Goal: Information Seeking & Learning: Check status

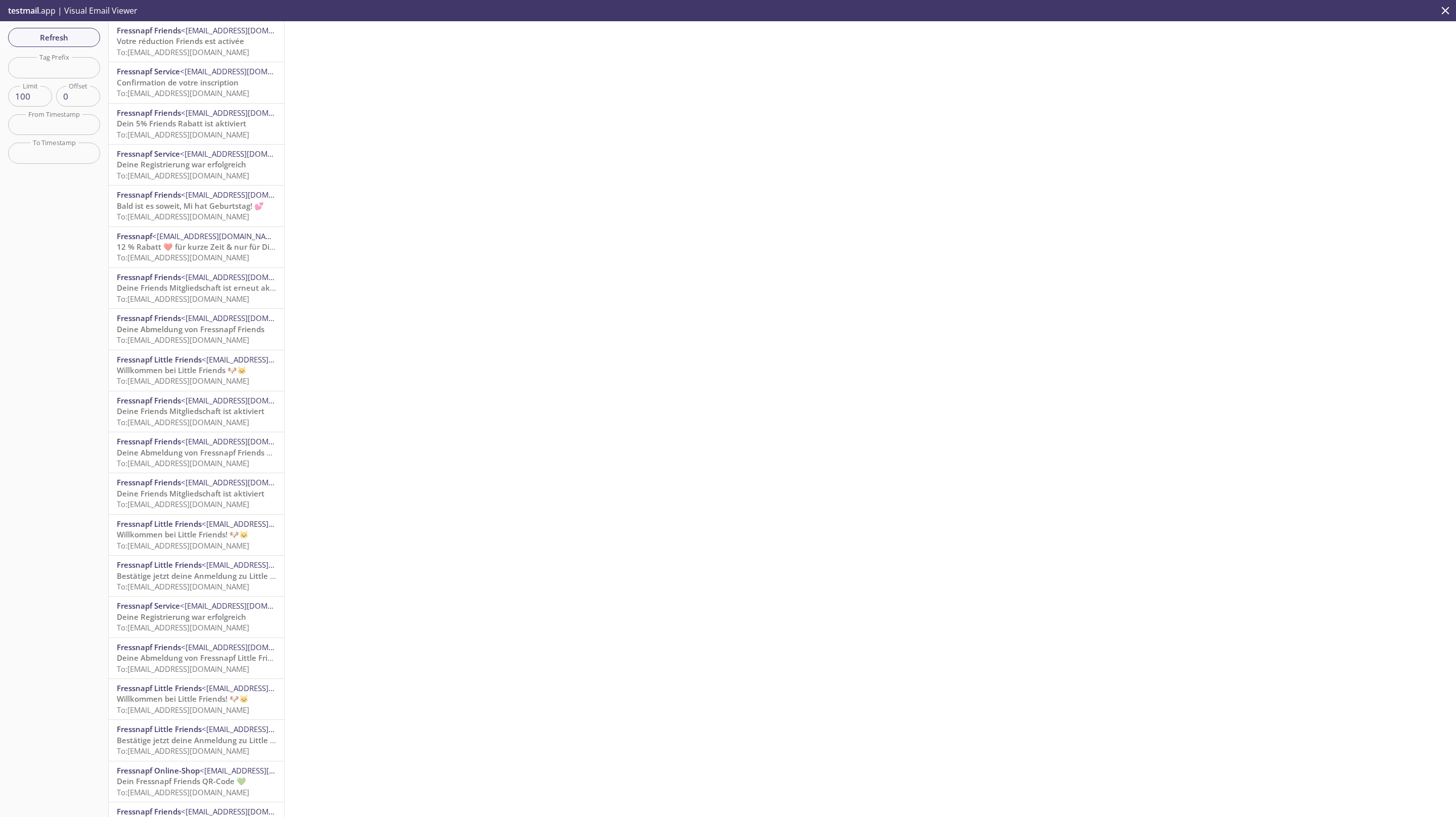
drag, startPoint x: 1248, startPoint y: 247, endPoint x: 1140, endPoint y: 281, distance: 113.2
click at [1247, 248] on div at bounding box center [870, 419] width 1171 height 796
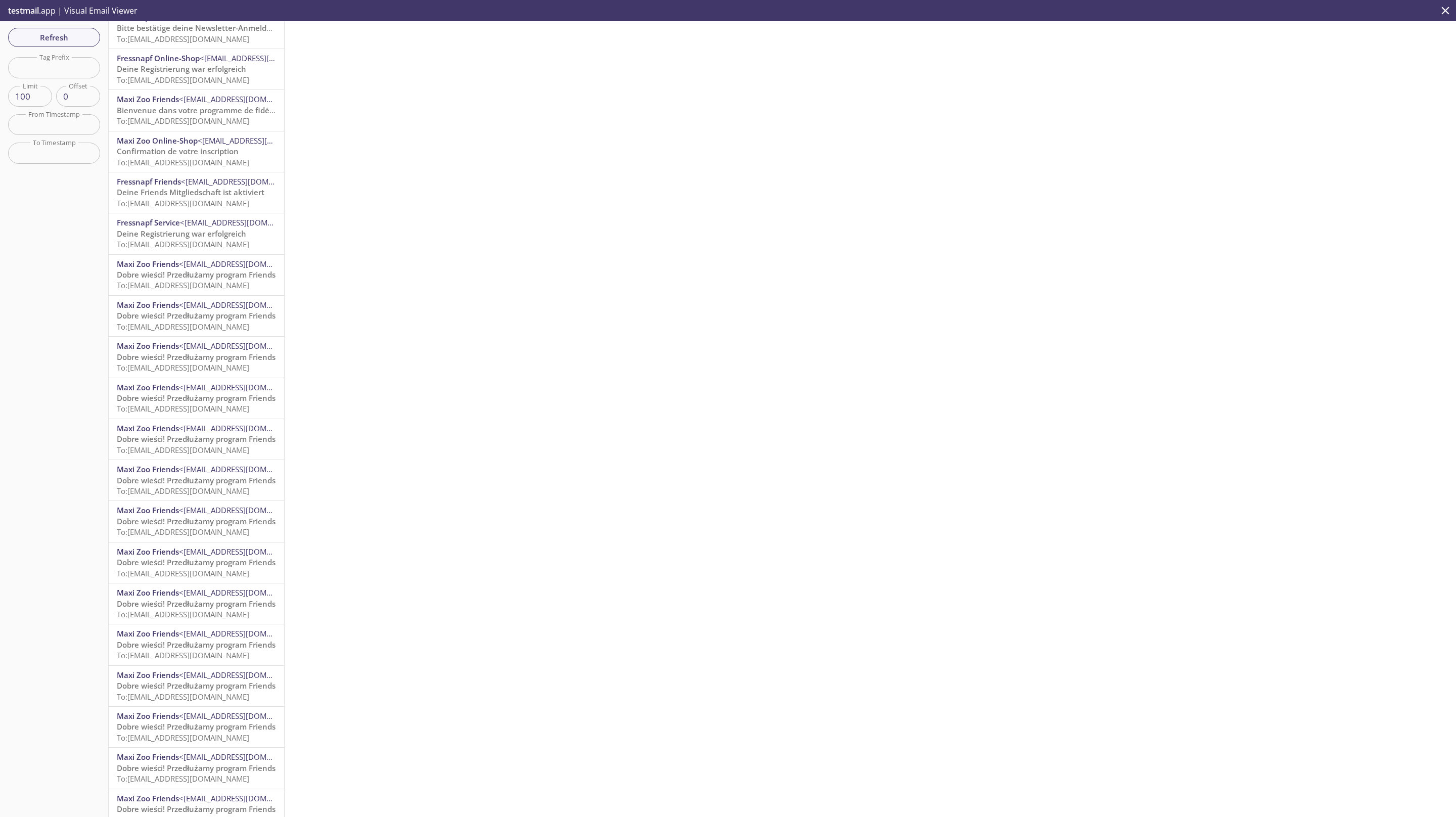
scroll to position [3345, 0]
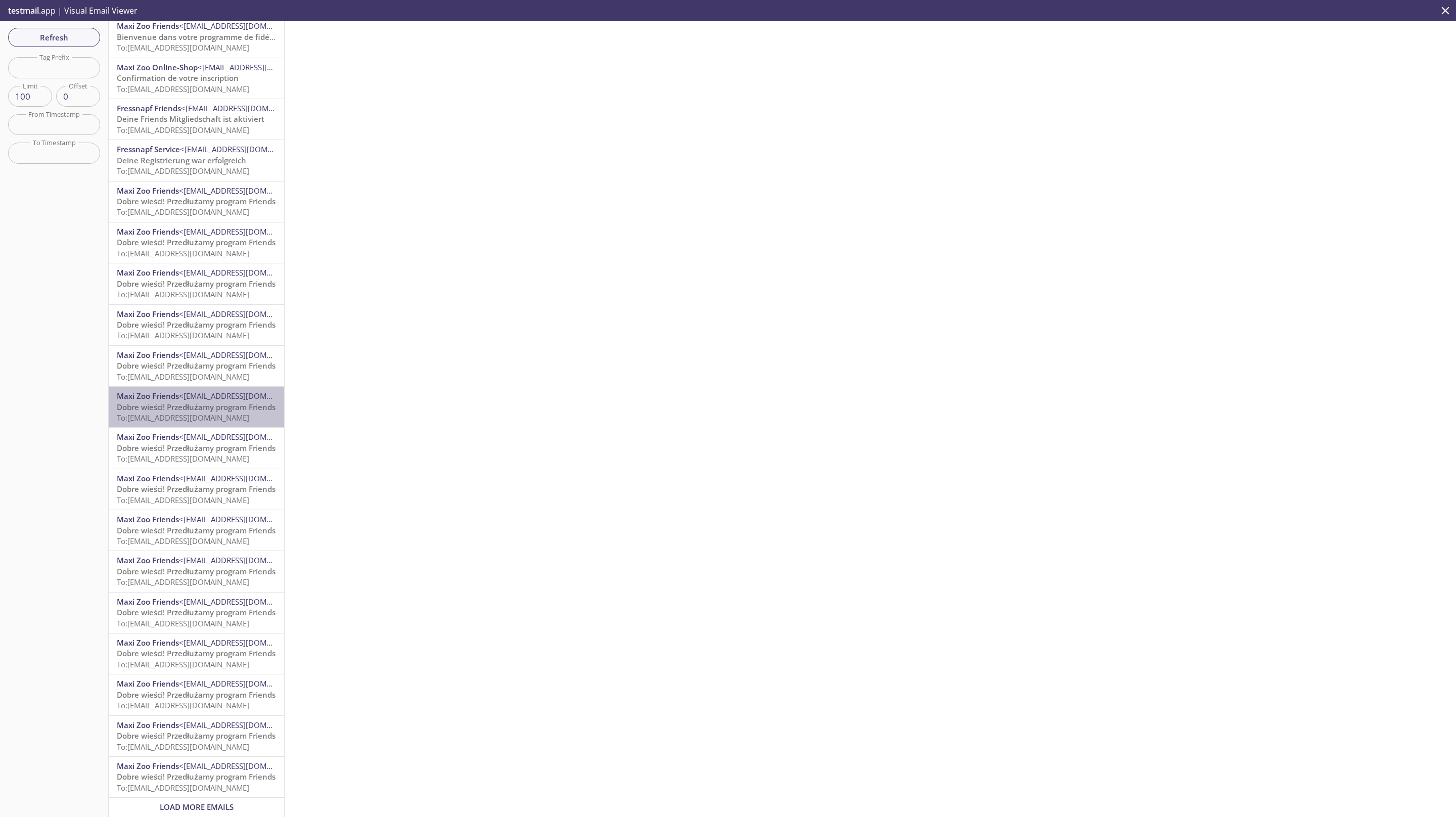
click at [199, 412] on span "To: friends.cw26112024b@inbox.testmail.app" at bounding box center [183, 417] width 133 height 10
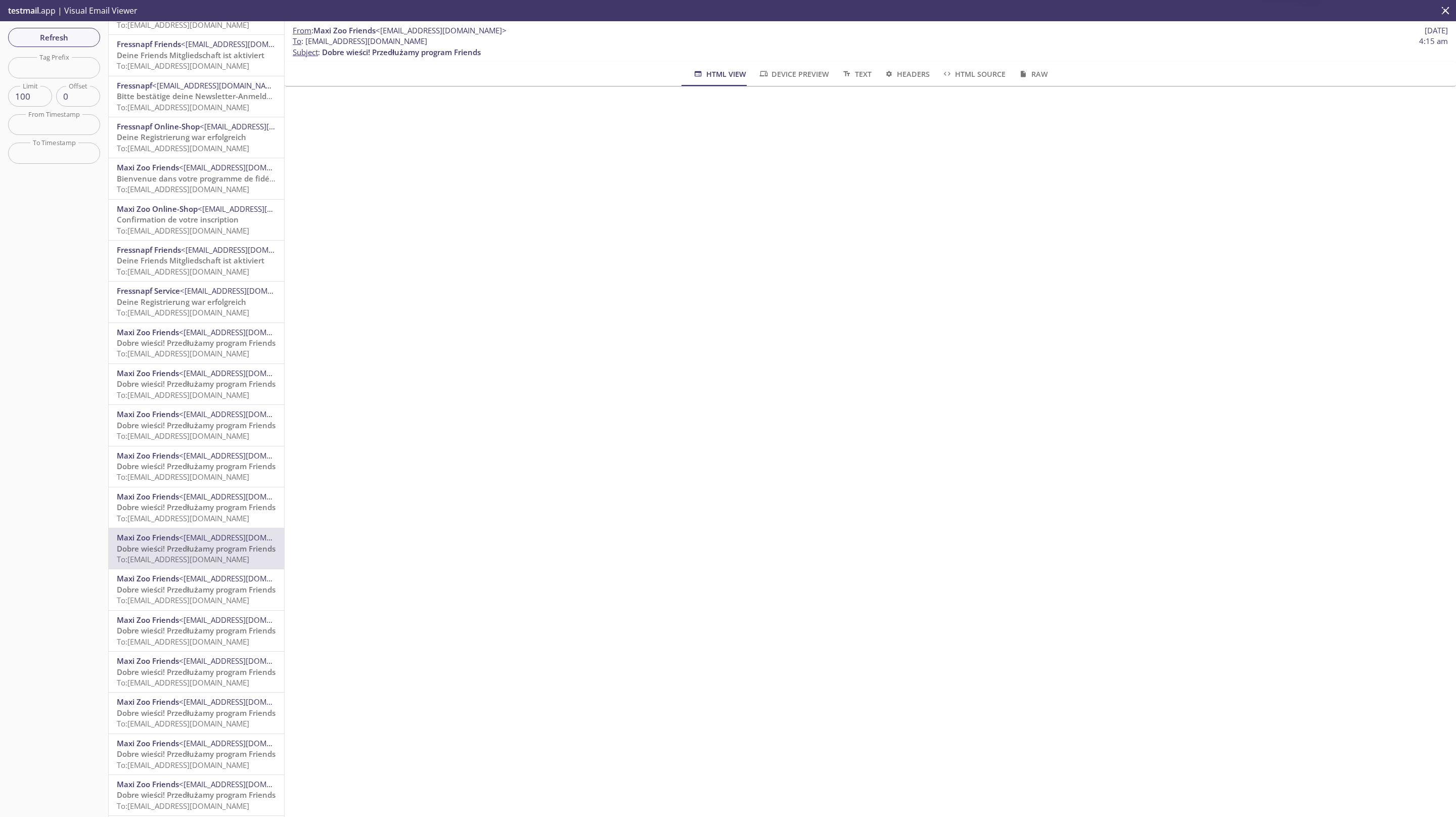
scroll to position [3041, 0]
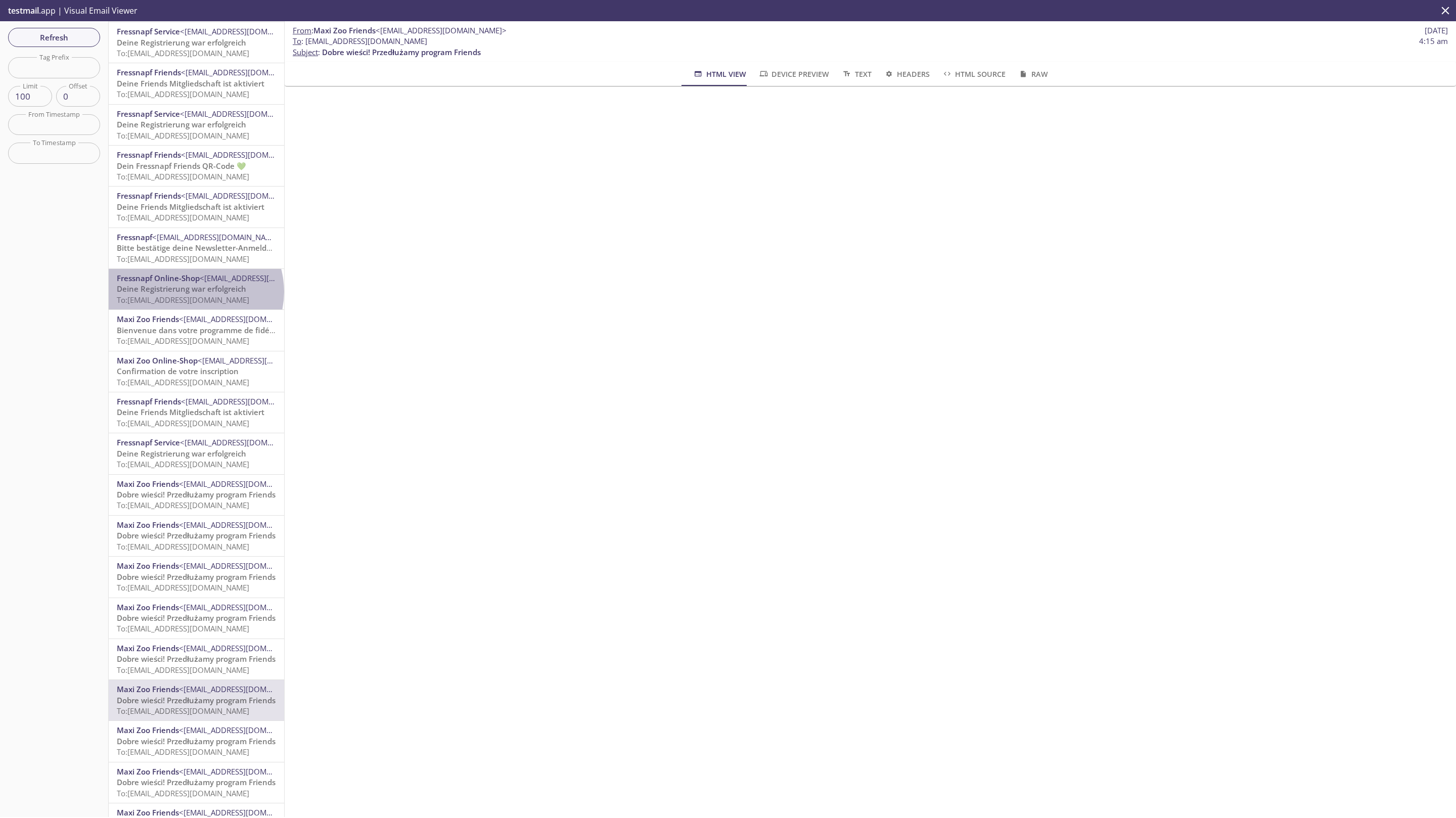
click at [195, 291] on span "Deine Registrierung war erfolgreich" at bounding box center [181, 289] width 129 height 10
click at [203, 328] on span "Bienvenue dans votre programme de fidélité Friends" at bounding box center [213, 330] width 193 height 10
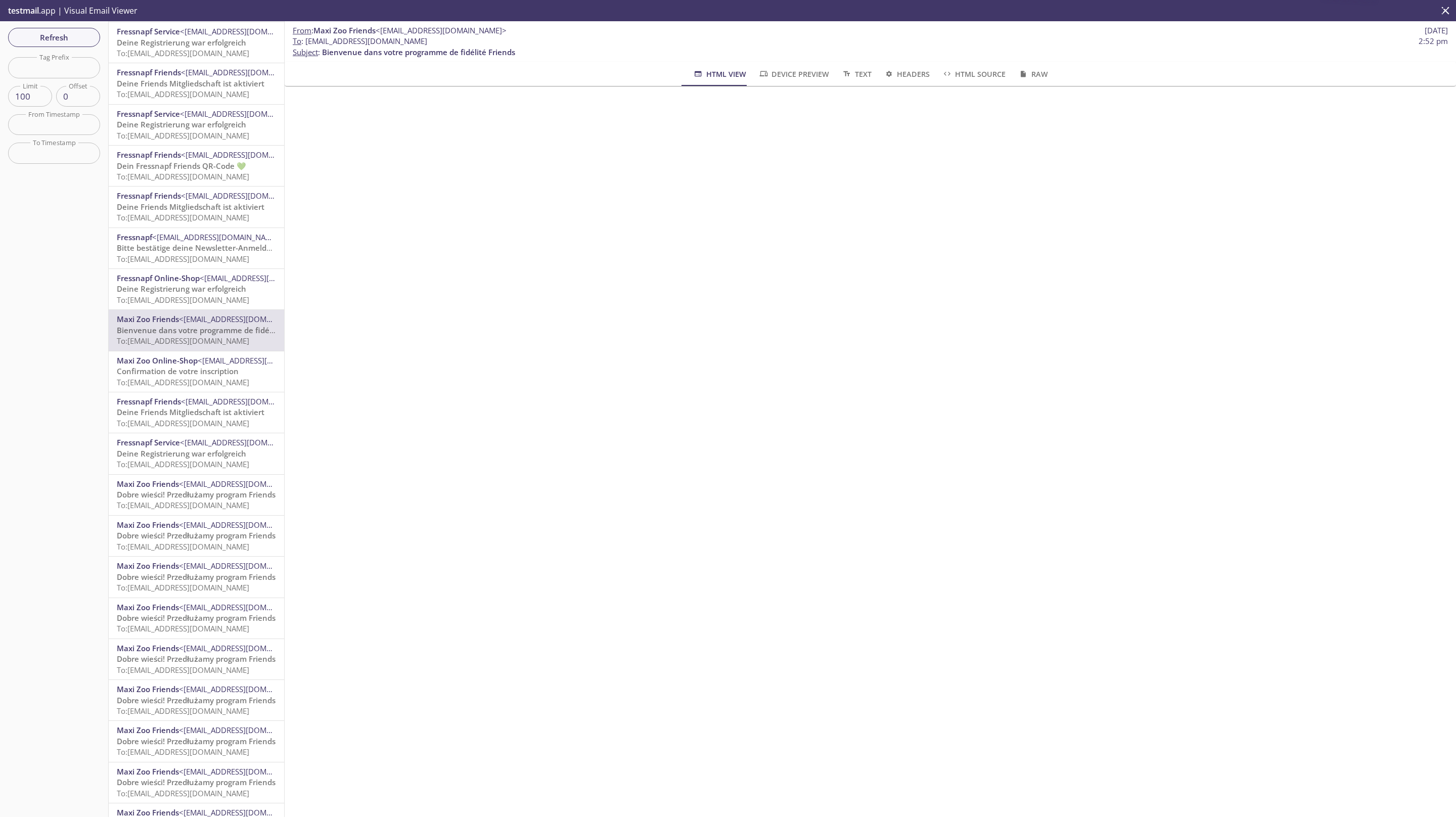
scroll to position [3345, 0]
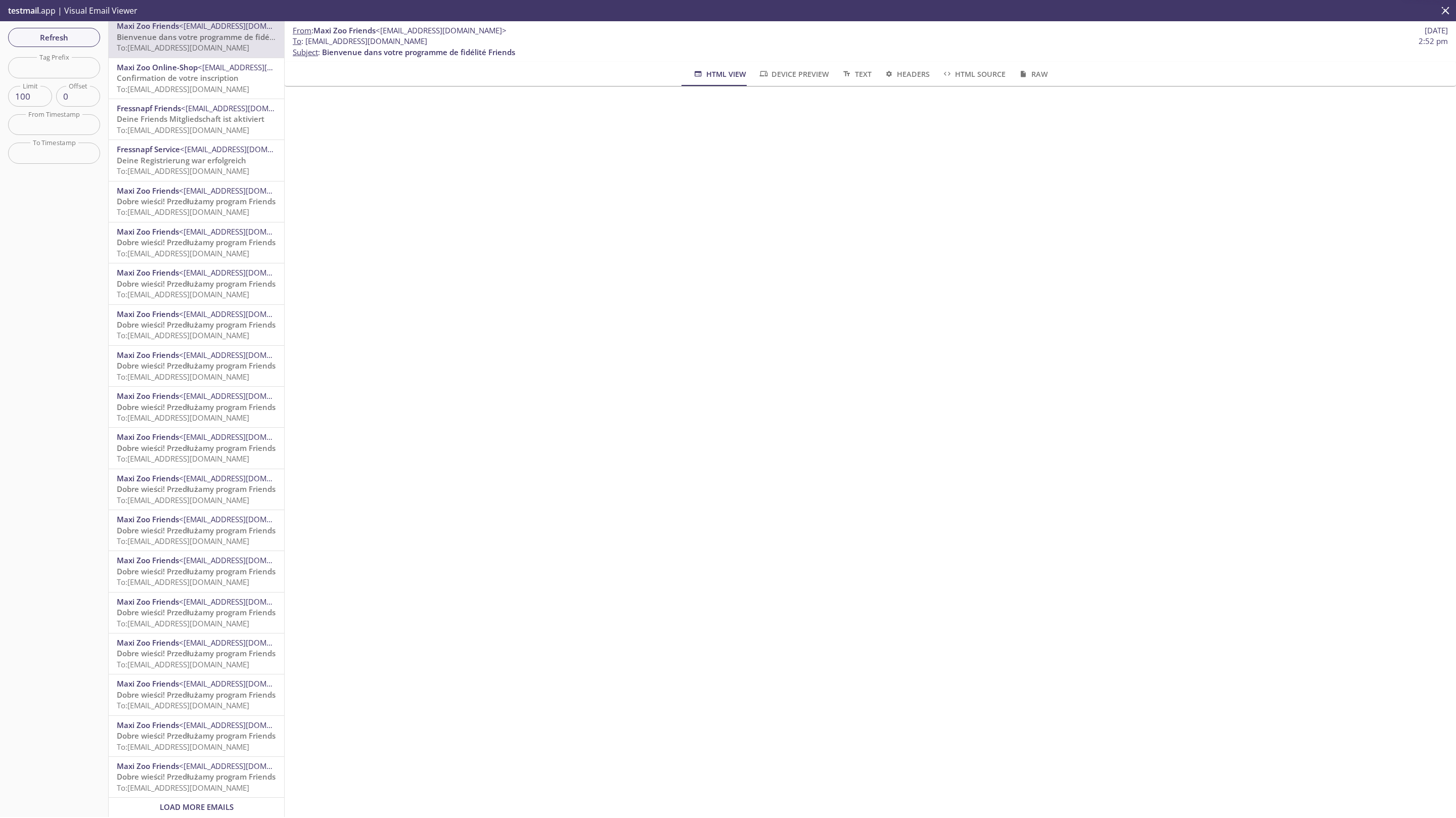
click at [184, 802] on span "Load More Emails" at bounding box center [196, 807] width 74 height 10
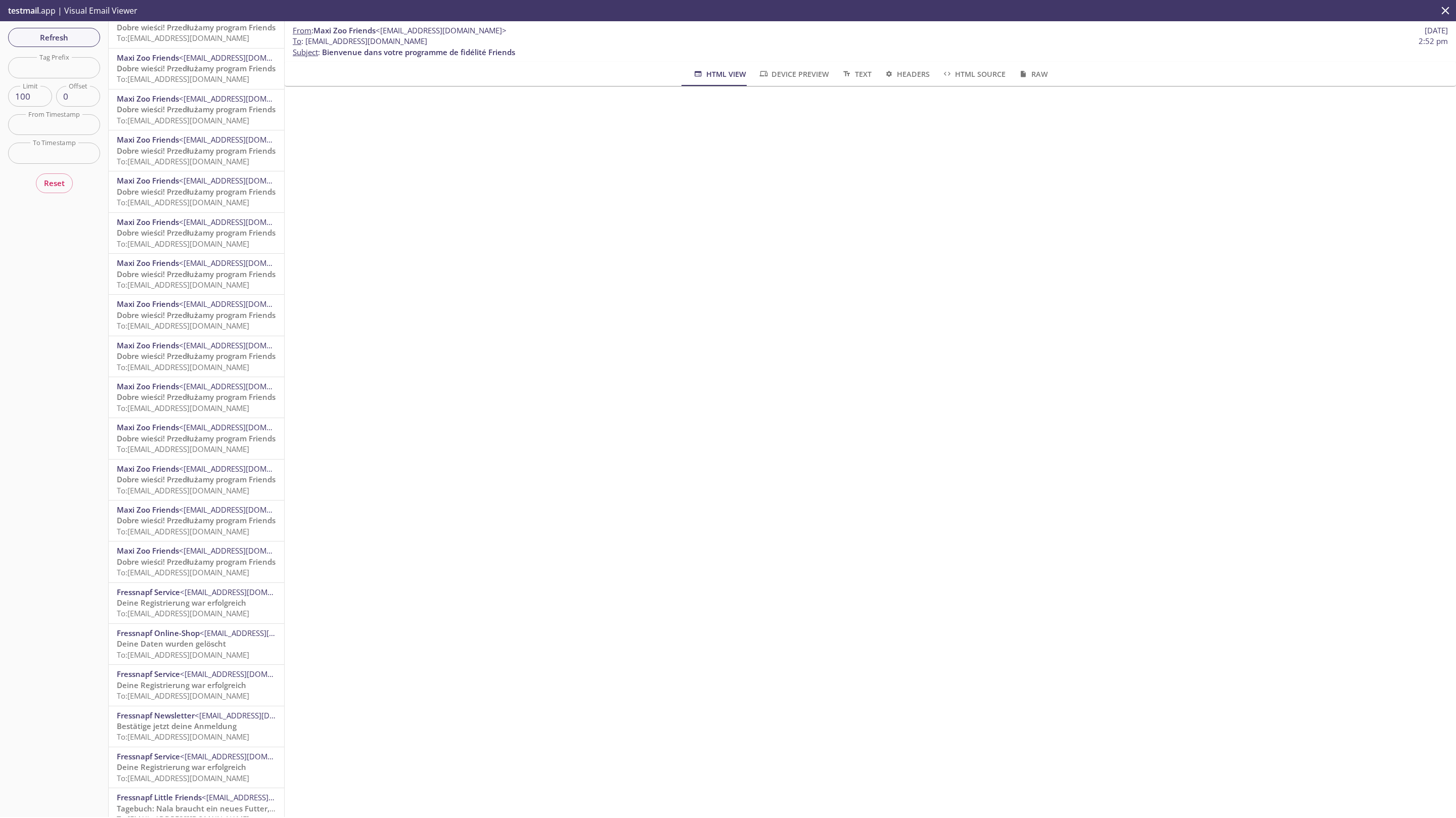
scroll to position [2352, 0]
click at [188, 742] on span "To: friends.pllf140@inbox.testmail.app" at bounding box center [183, 743] width 133 height 10
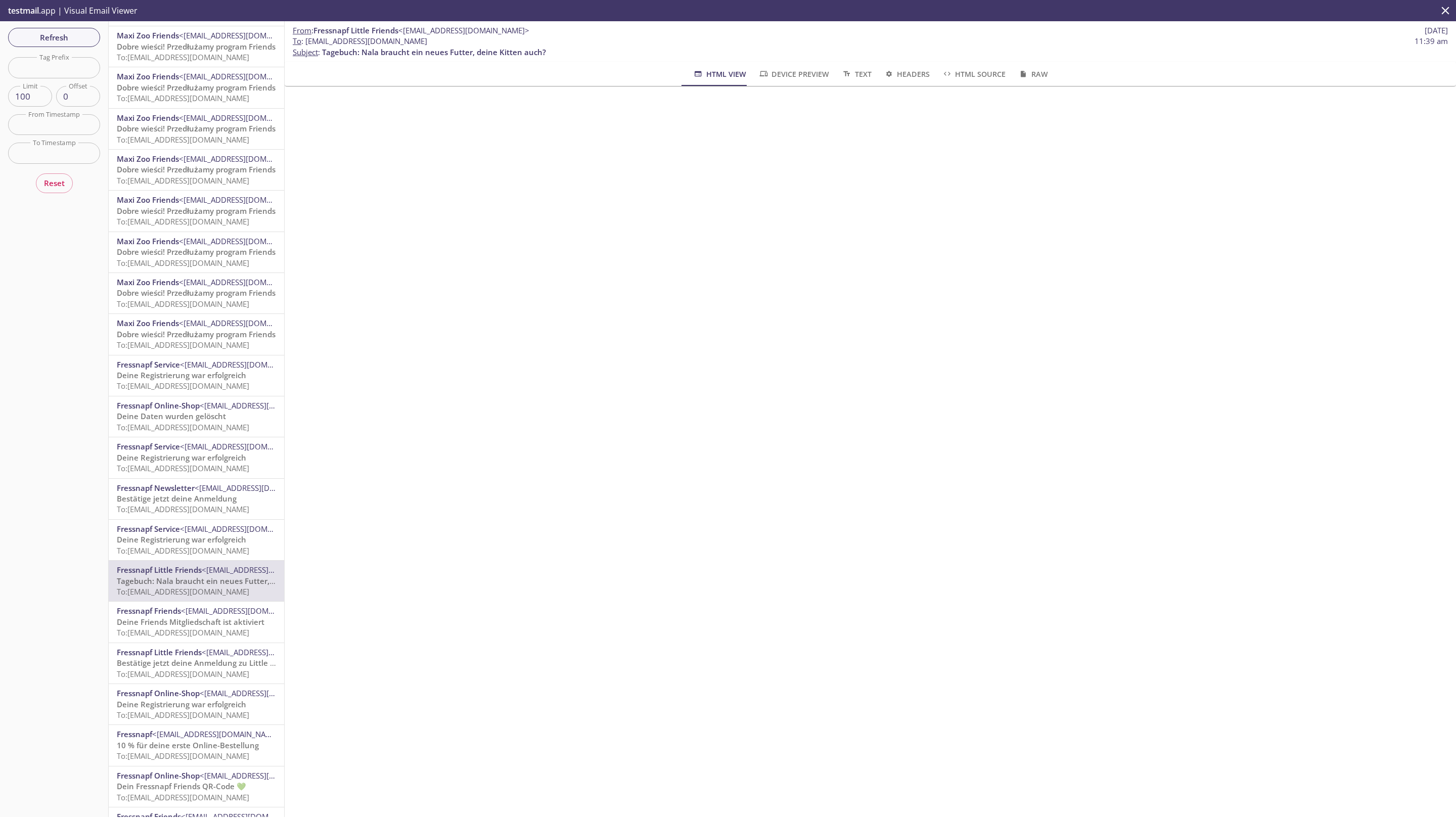
scroll to position [2578, 0]
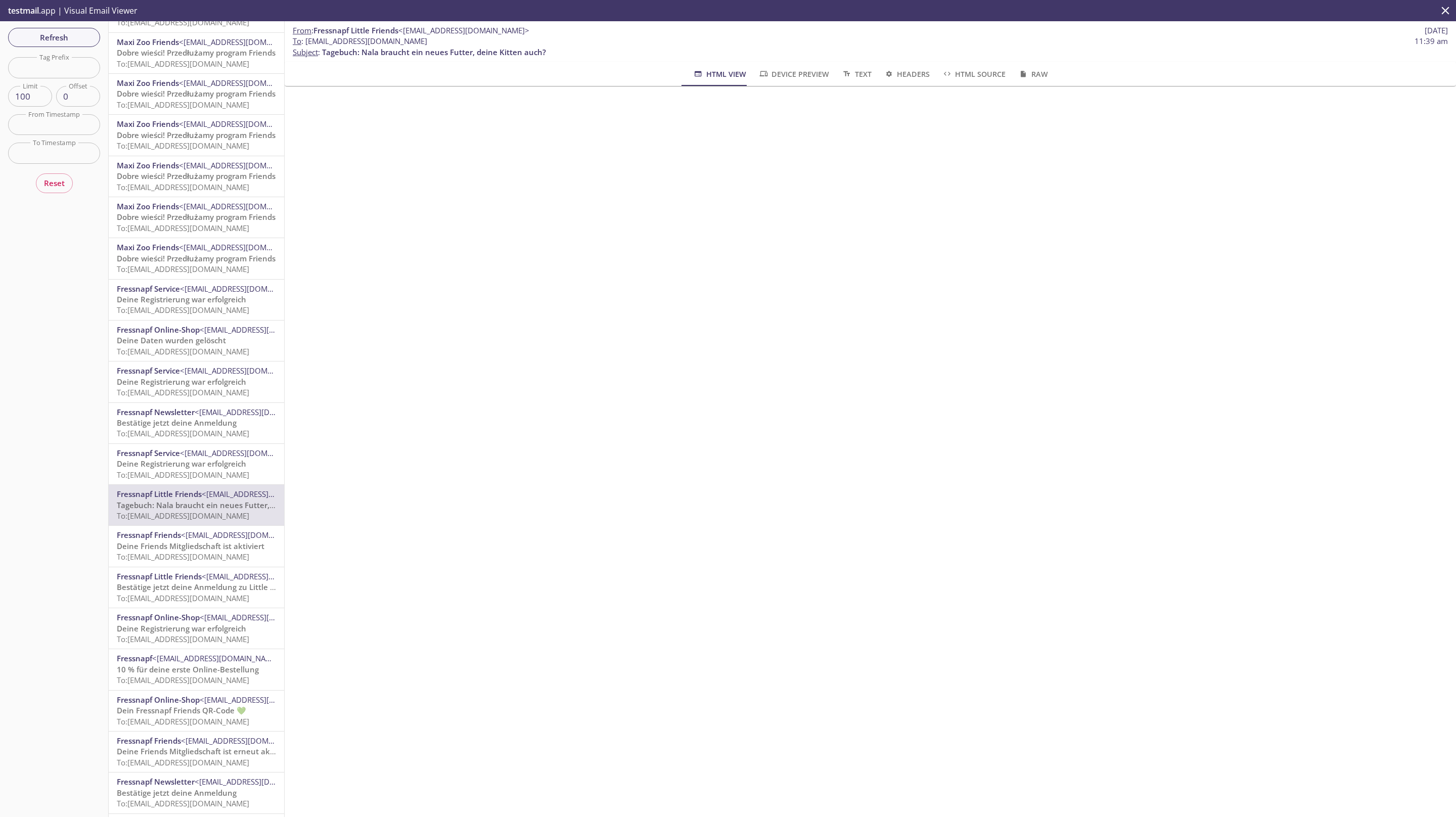
click at [175, 548] on span "Deine Friends Mitgliedschaft ist aktiviert" at bounding box center [191, 546] width 148 height 10
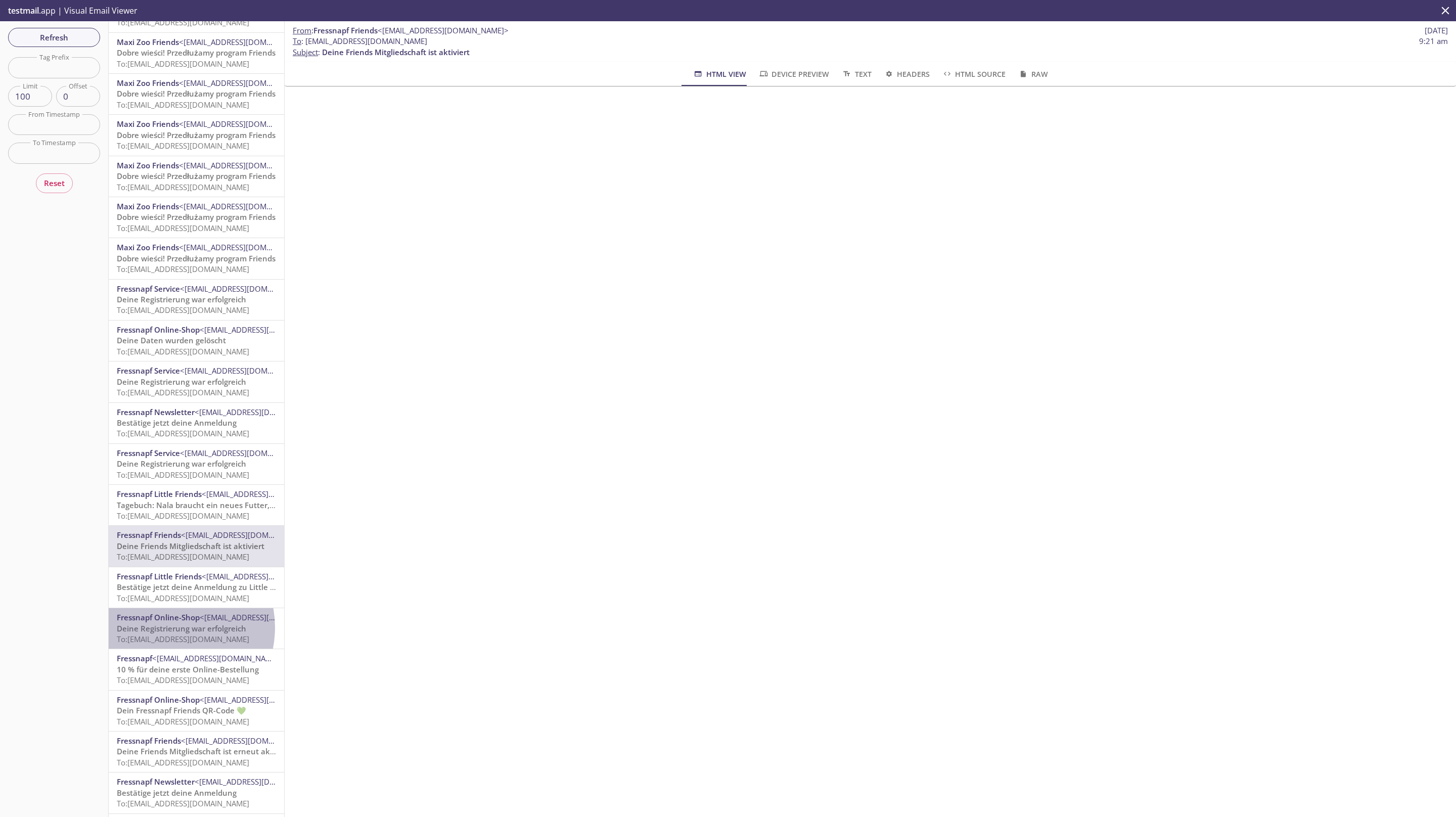
click at [164, 627] on span "Deine Registrierung war erfolgreich" at bounding box center [181, 628] width 129 height 10
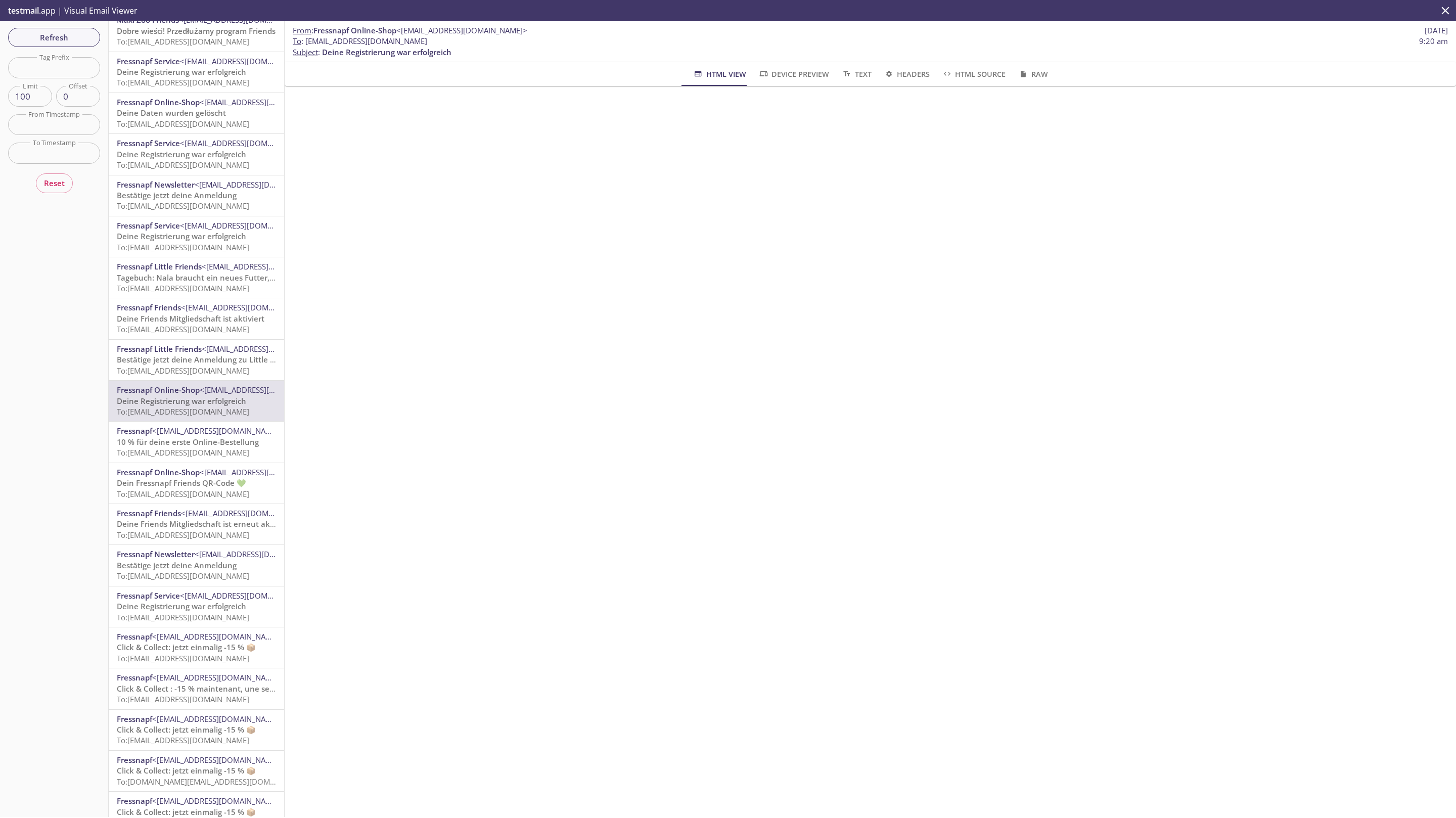
scroll to position [2958, 0]
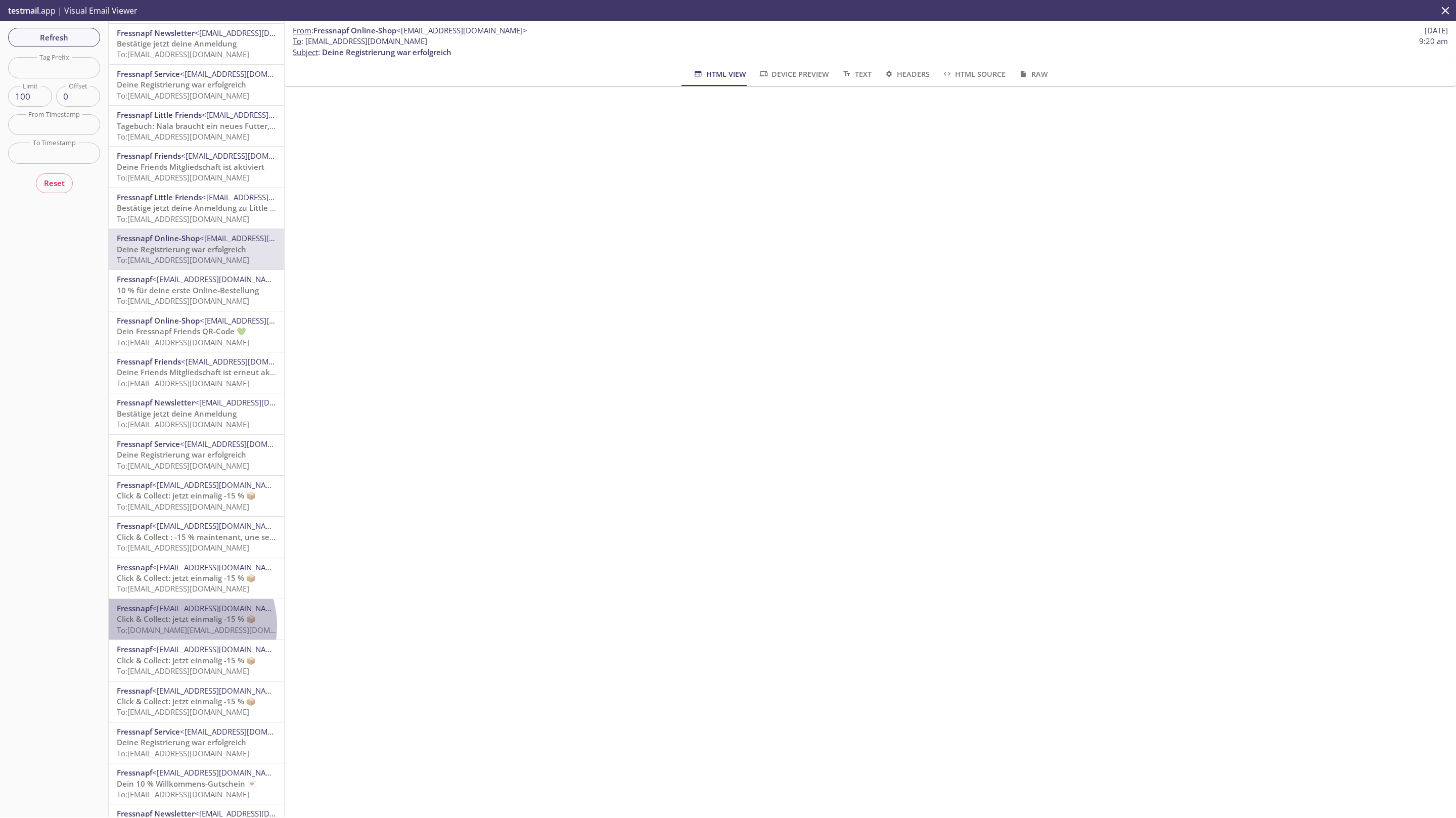
click at [179, 626] on span "To: friends.vw.ch@inbox.testmail.app" at bounding box center [212, 630] width 192 height 10
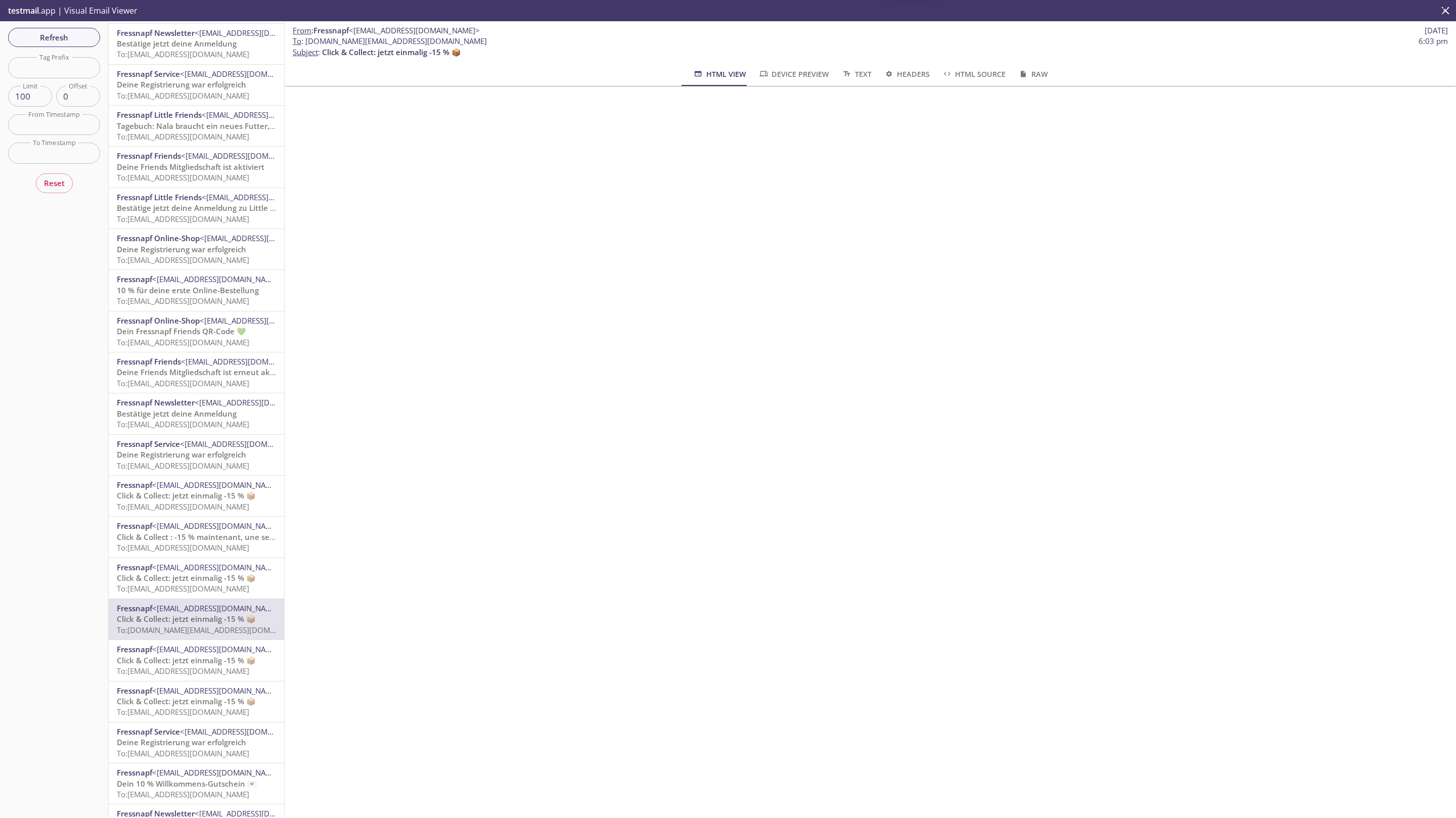
scroll to position [3138, 0]
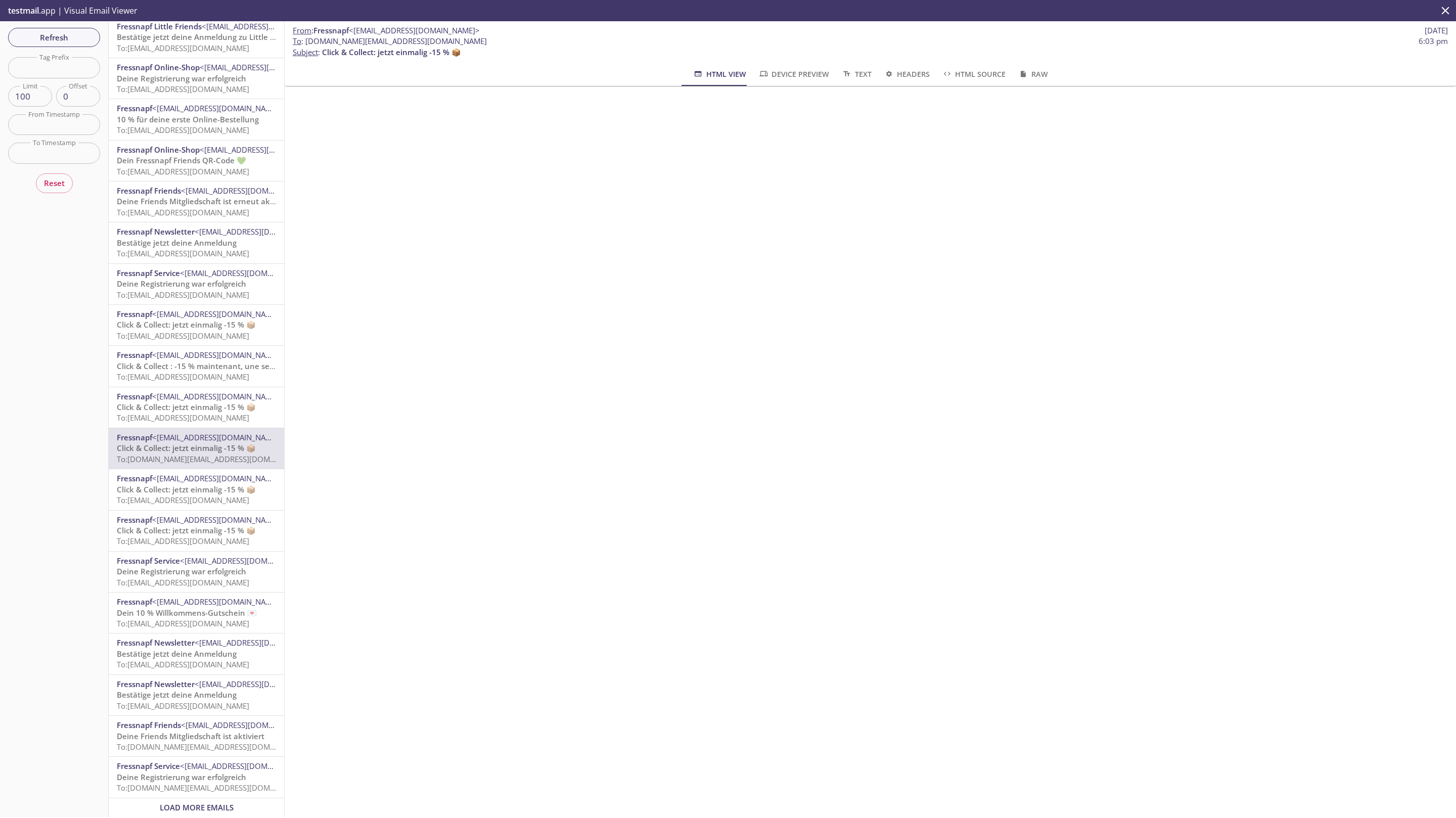
click at [182, 742] on span "To: friends.online@inbox.testmail.app" at bounding box center [212, 747] width 192 height 10
click at [201, 372] on span "To: friends.pllf141@inbox.testmail.app" at bounding box center [183, 377] width 133 height 10
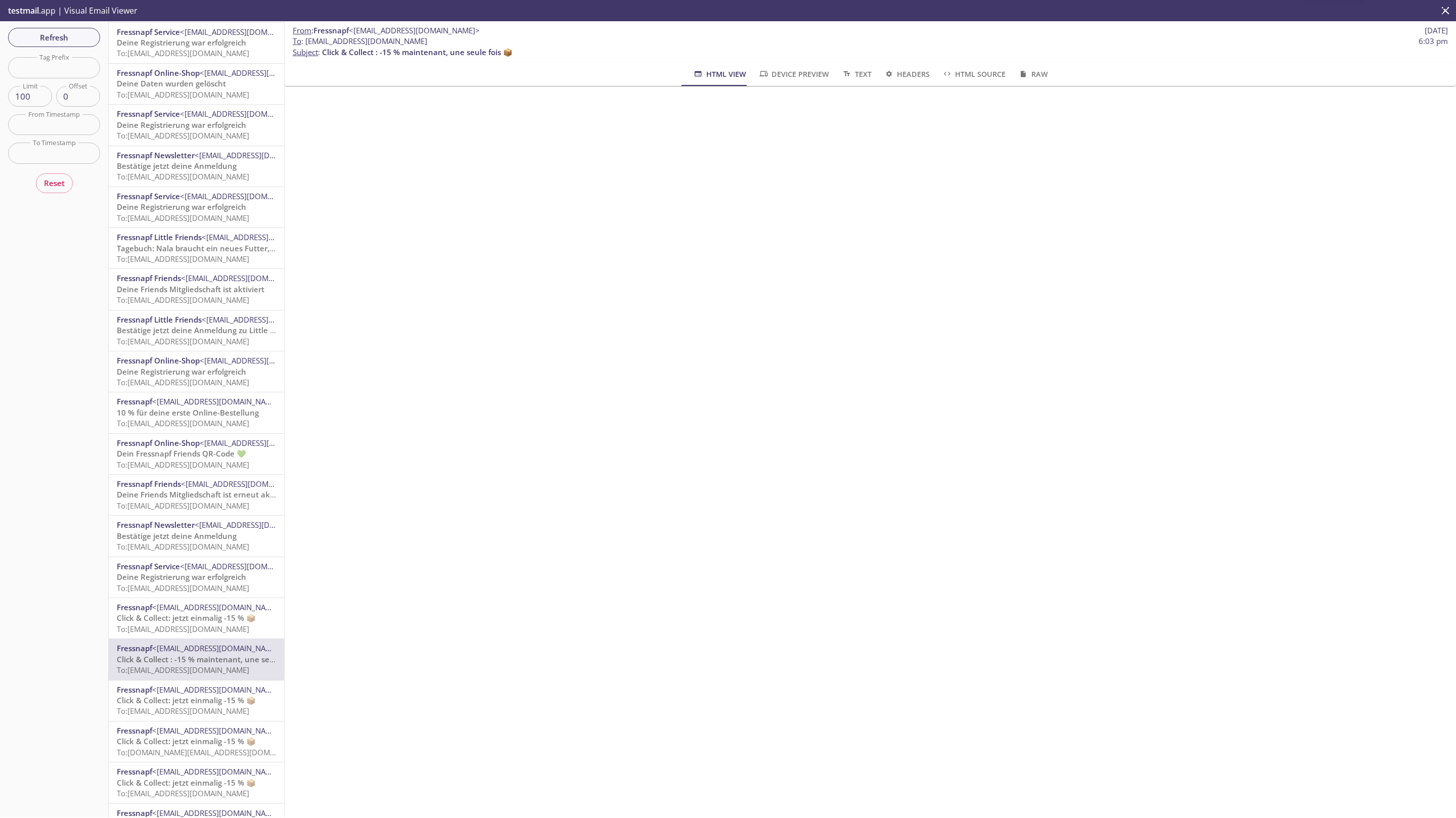
scroll to position [3138, 0]
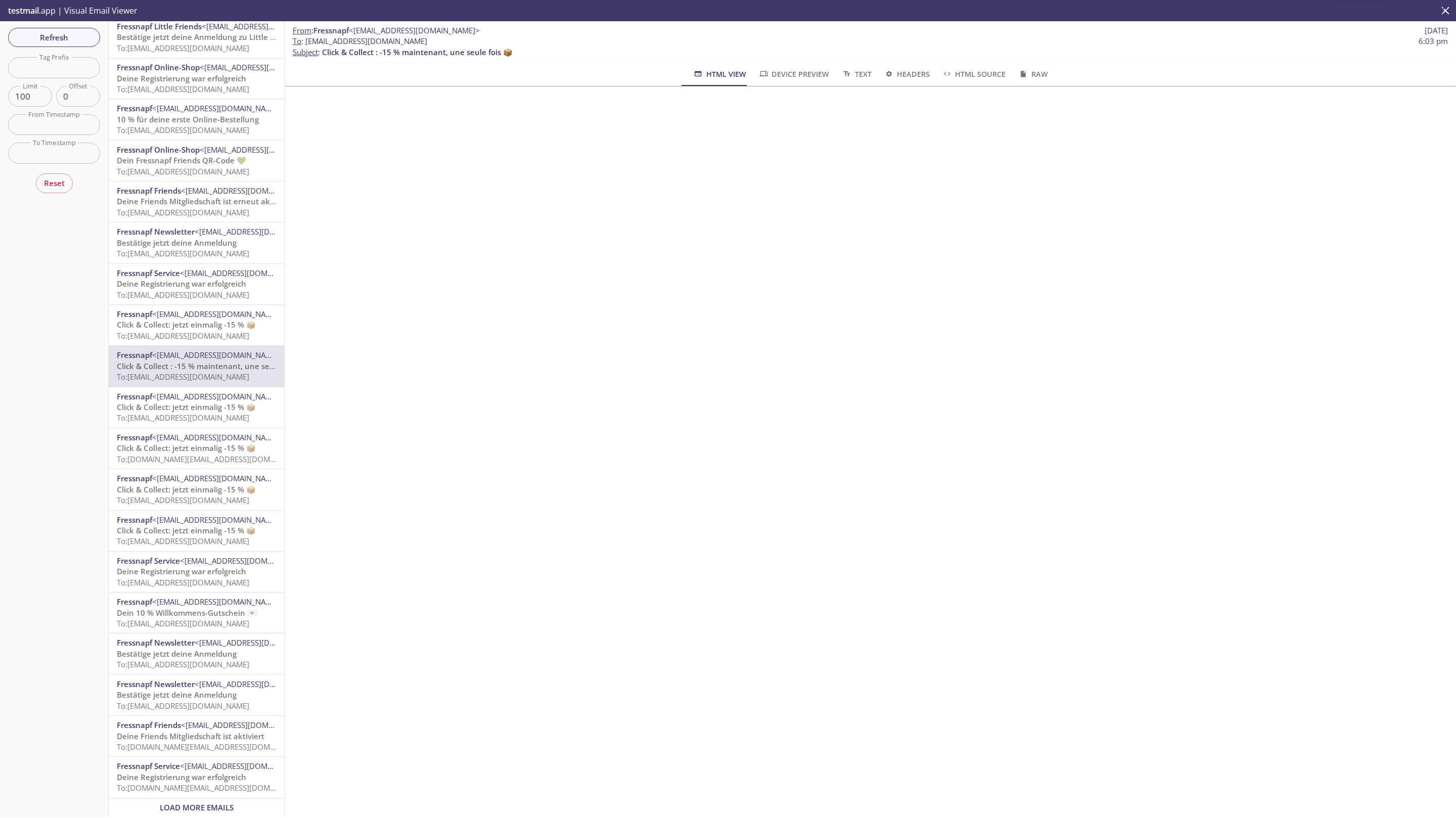
click at [222, 802] on span "Load More Emails" at bounding box center [196, 807] width 74 height 10
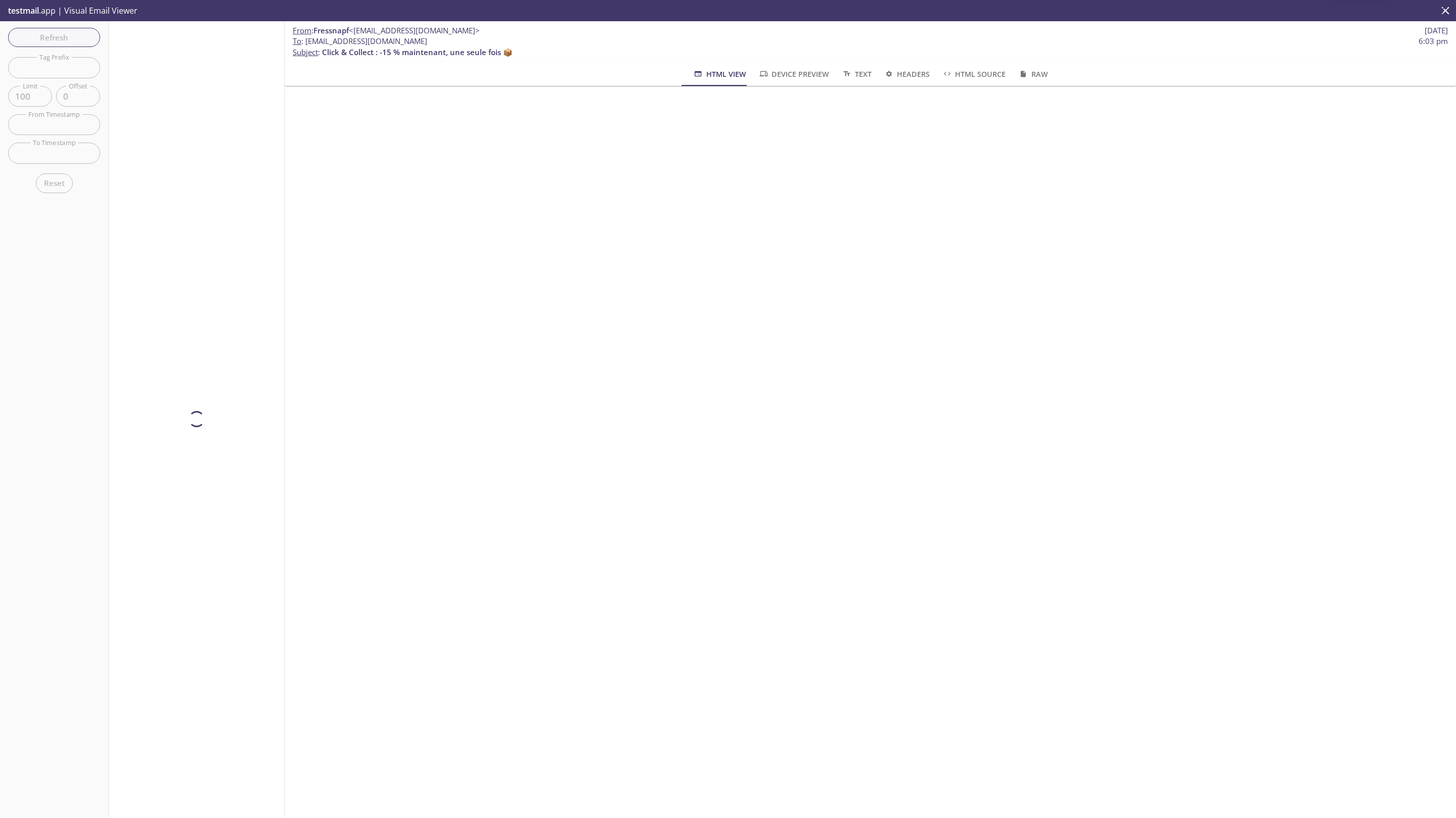
scroll to position [0, 0]
click at [184, 406] on p "No emails yet! (Try a refresh?)" at bounding box center [196, 418] width 60 height 26
click at [45, 39] on span "Refresh" at bounding box center [54, 38] width 76 height 13
